Goal: Task Accomplishment & Management: Manage account settings

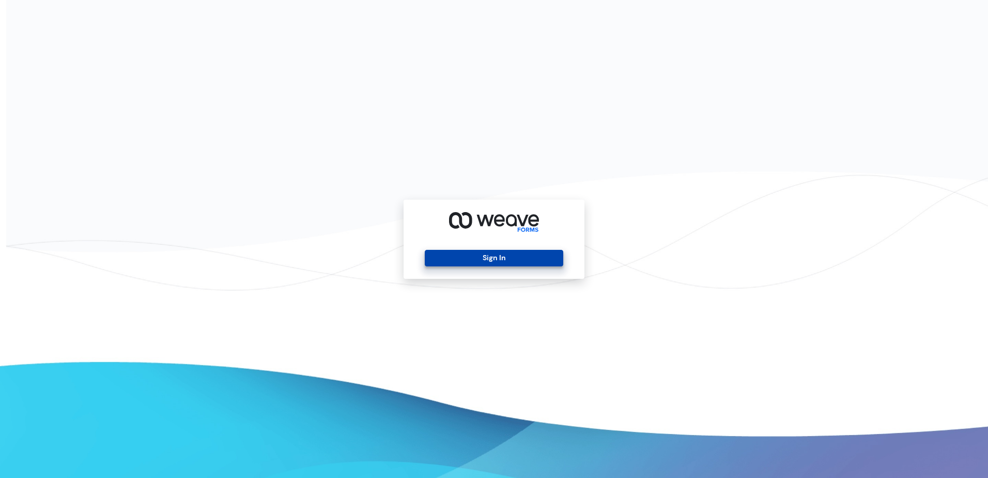
click at [475, 253] on button "Sign In" at bounding box center [494, 258] width 138 height 17
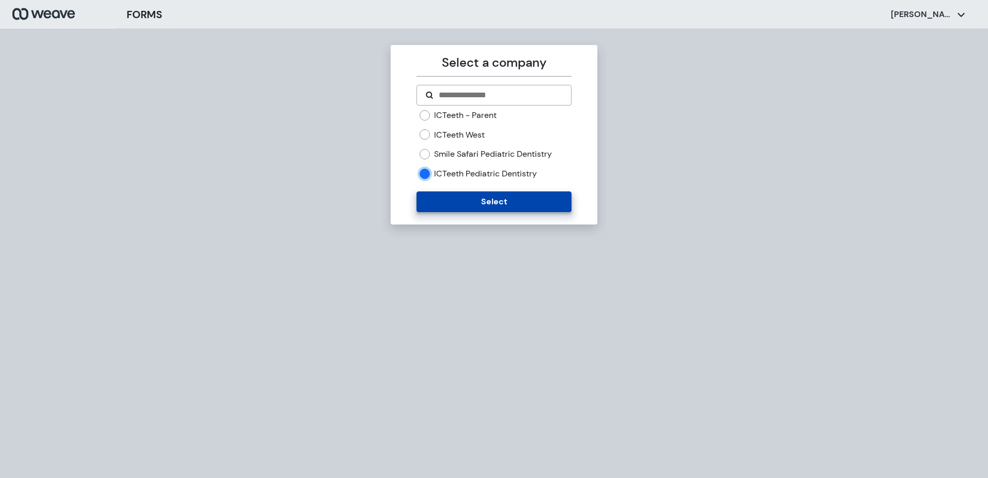
click at [446, 201] on button "Select" at bounding box center [494, 201] width 155 height 21
